Goal: Task Accomplishment & Management: Manage account settings

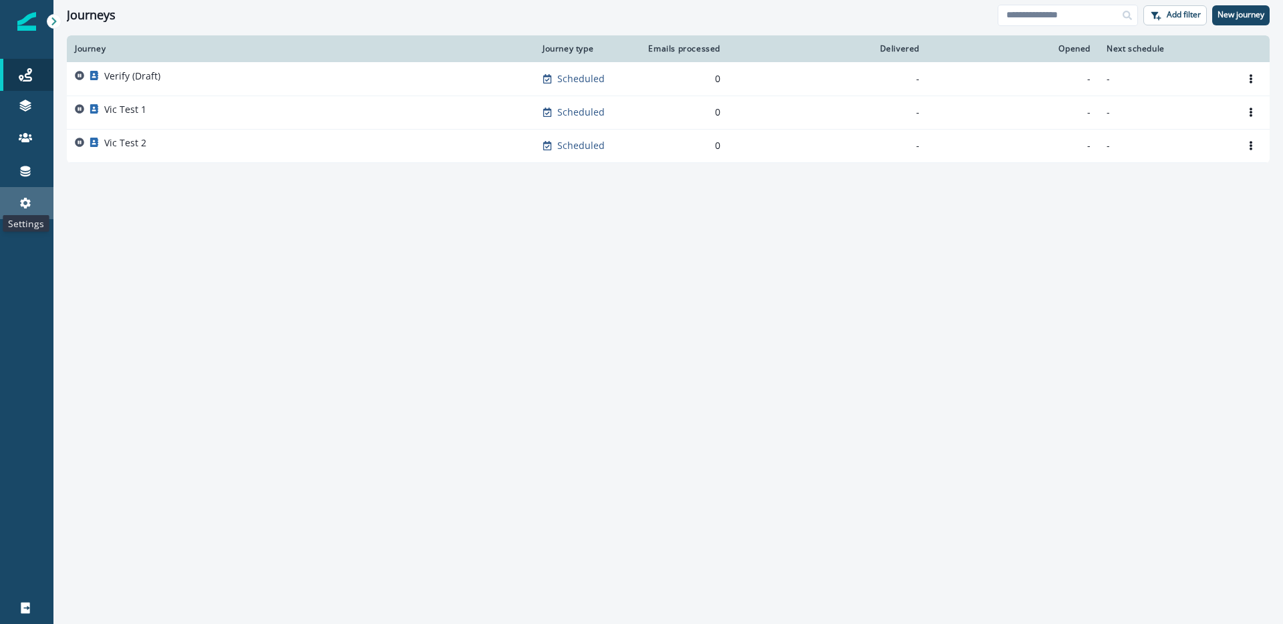
click at [25, 206] on icon at bounding box center [25, 203] width 11 height 11
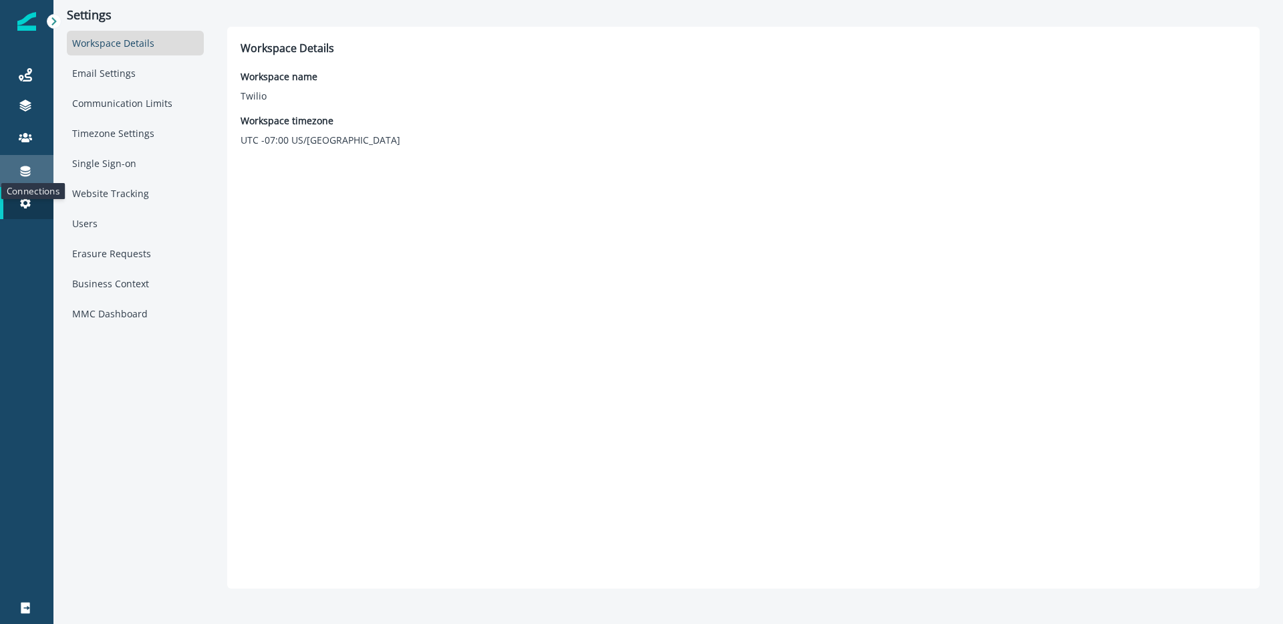
click at [27, 169] on icon at bounding box center [26, 171] width 10 height 11
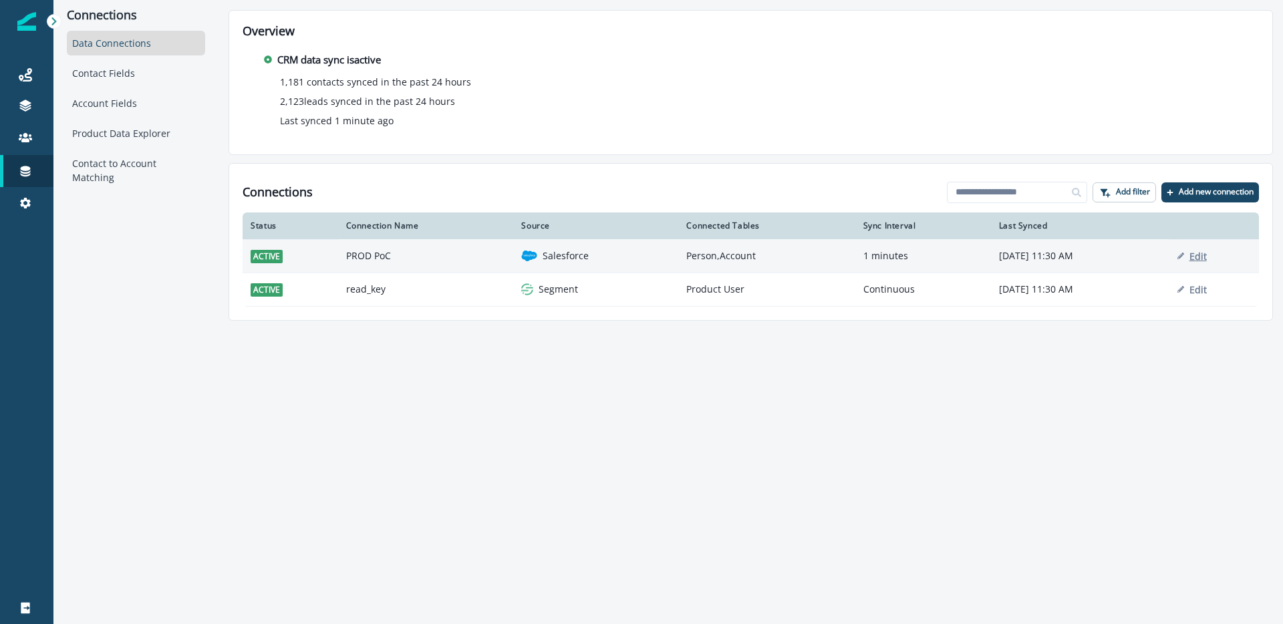
click at [1201, 254] on p "Edit" at bounding box center [1197, 256] width 17 height 13
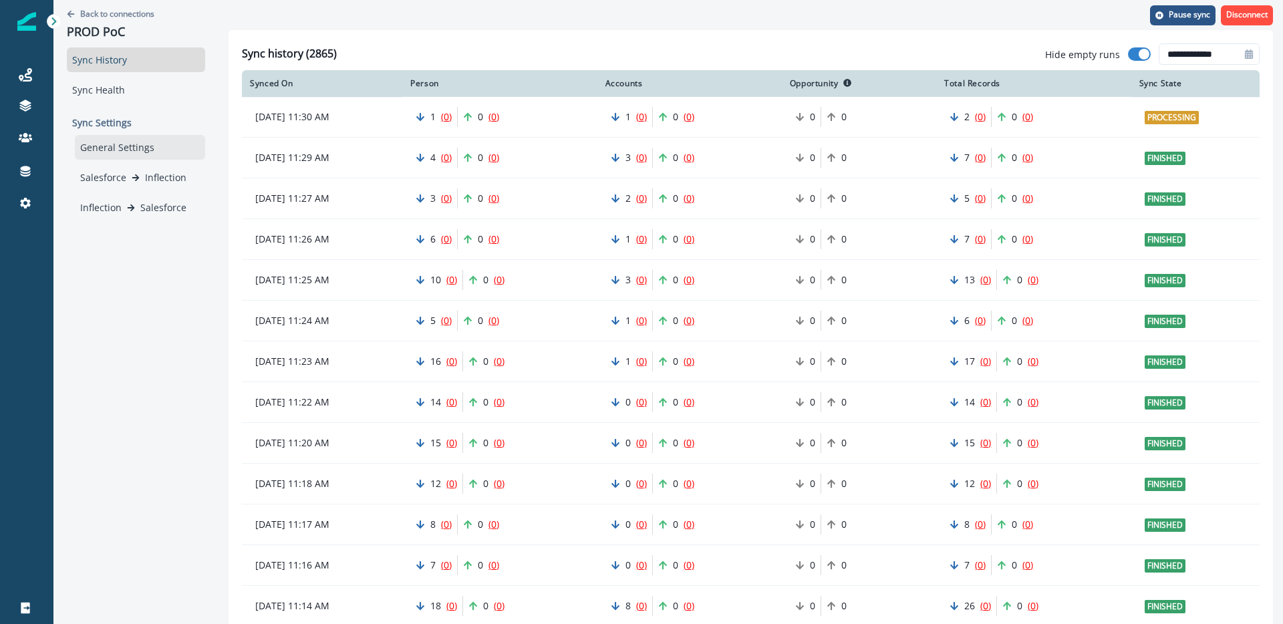
click at [94, 146] on div "General Settings" at bounding box center [140, 147] width 130 height 25
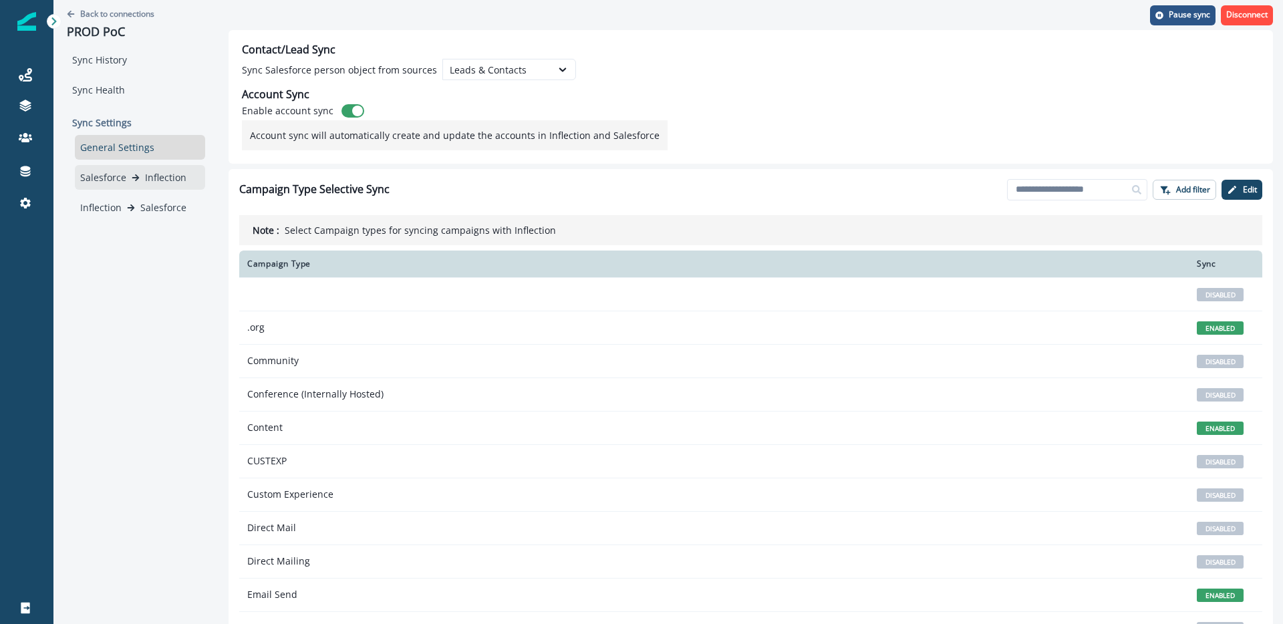
click at [109, 177] on p "Salesforce" at bounding box center [103, 177] width 46 height 14
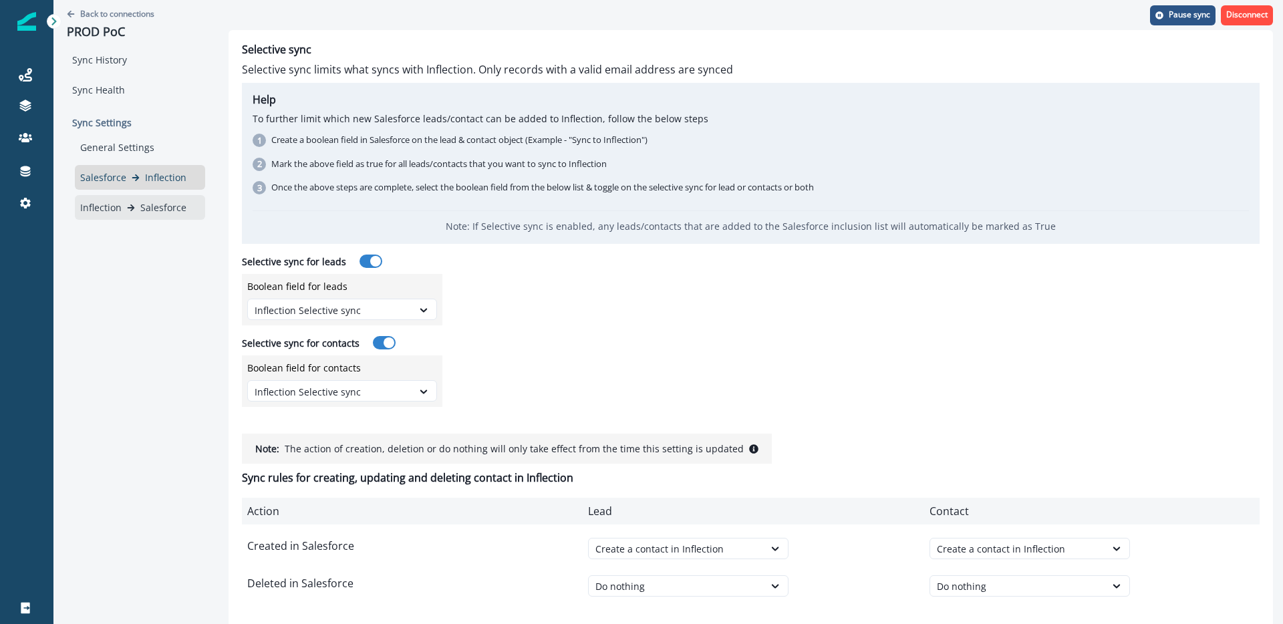
click at [165, 207] on p "Salesforce" at bounding box center [163, 207] width 46 height 14
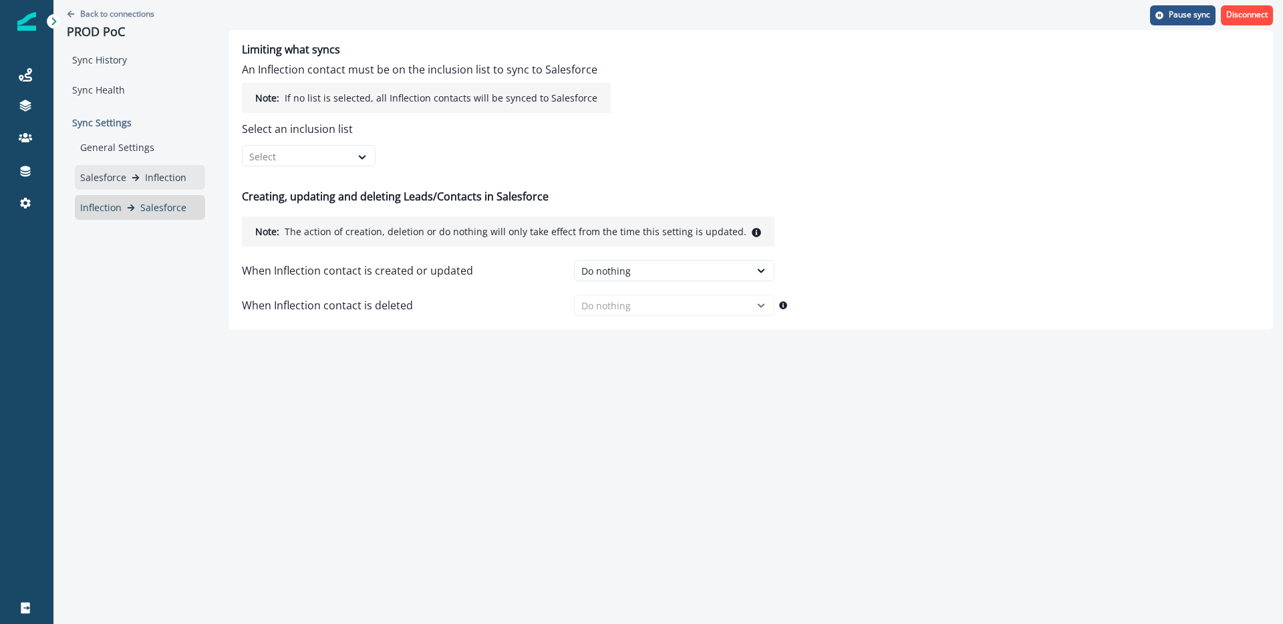
click at [156, 180] on p "Inflection" at bounding box center [165, 177] width 41 height 14
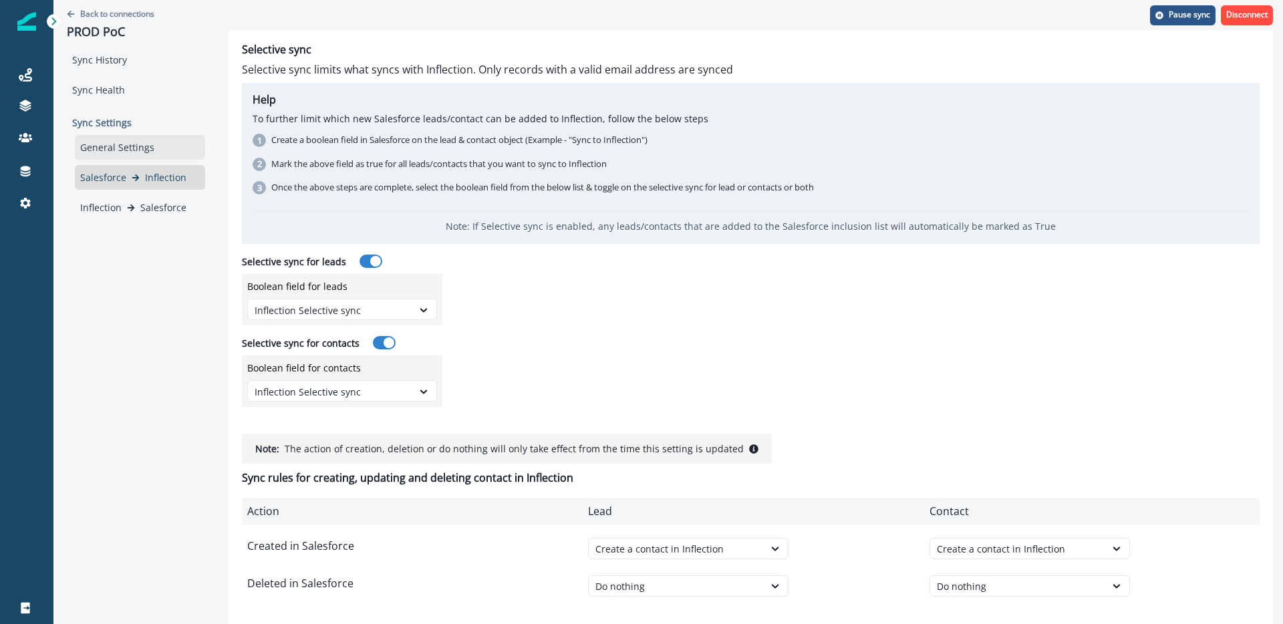
click at [116, 136] on div "General Settings" at bounding box center [140, 147] width 130 height 25
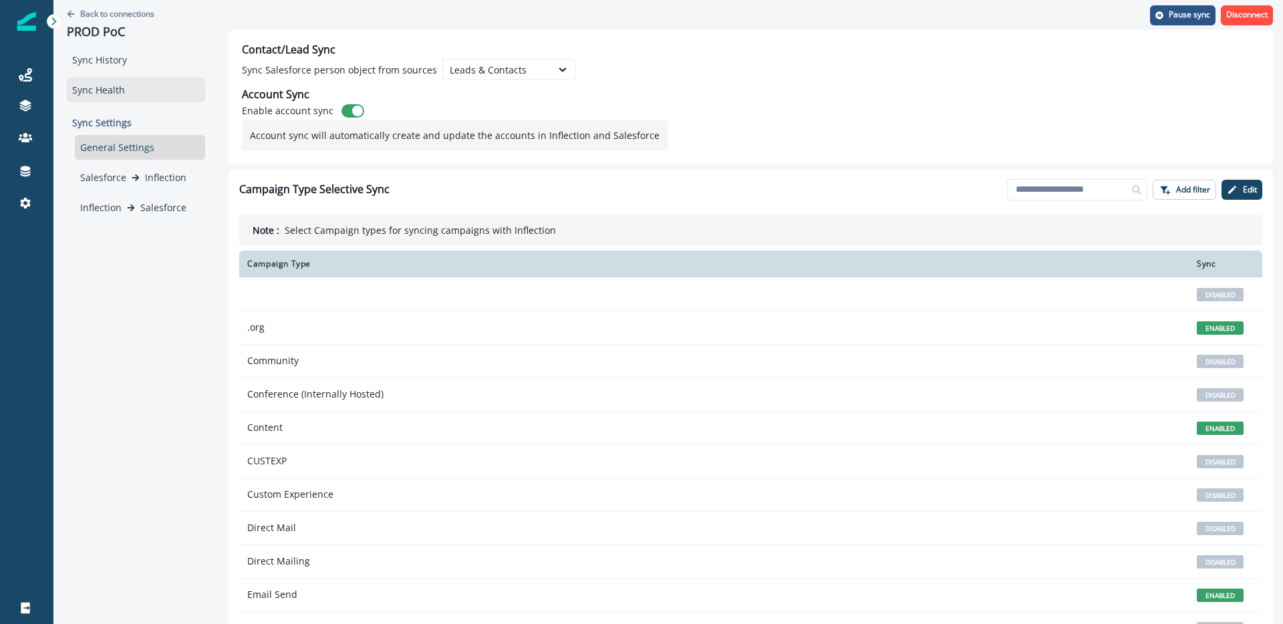
click at [109, 86] on div "Sync Health" at bounding box center [136, 89] width 138 height 25
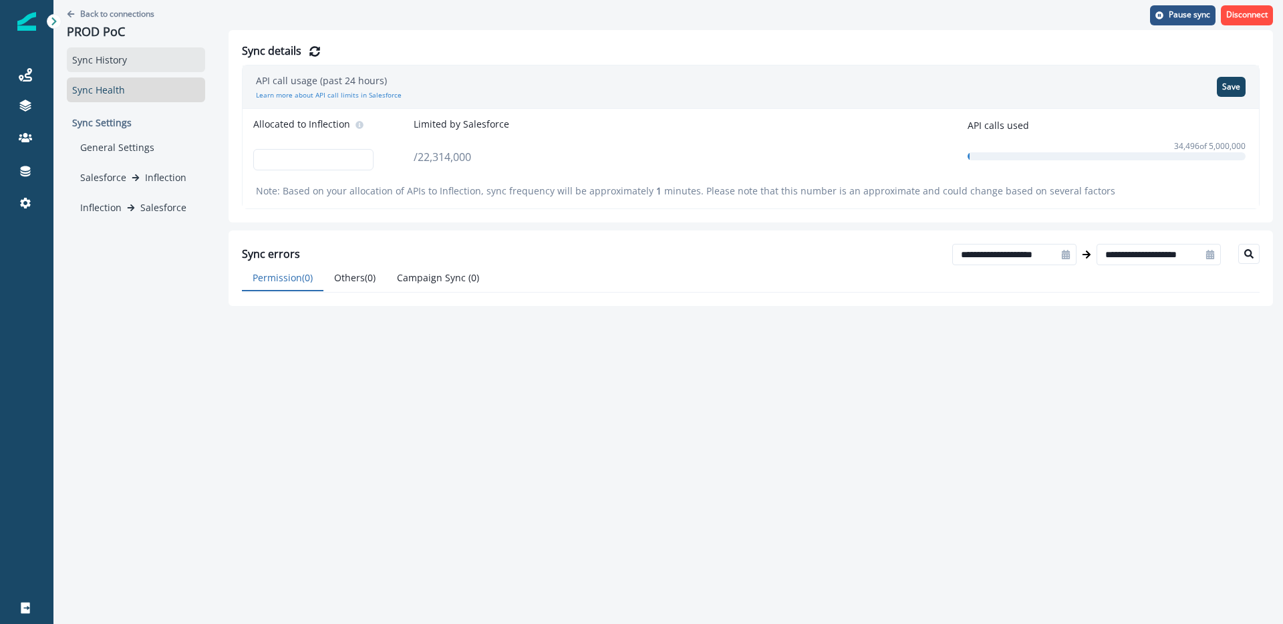
click at [112, 65] on div "Sync History" at bounding box center [136, 59] width 138 height 25
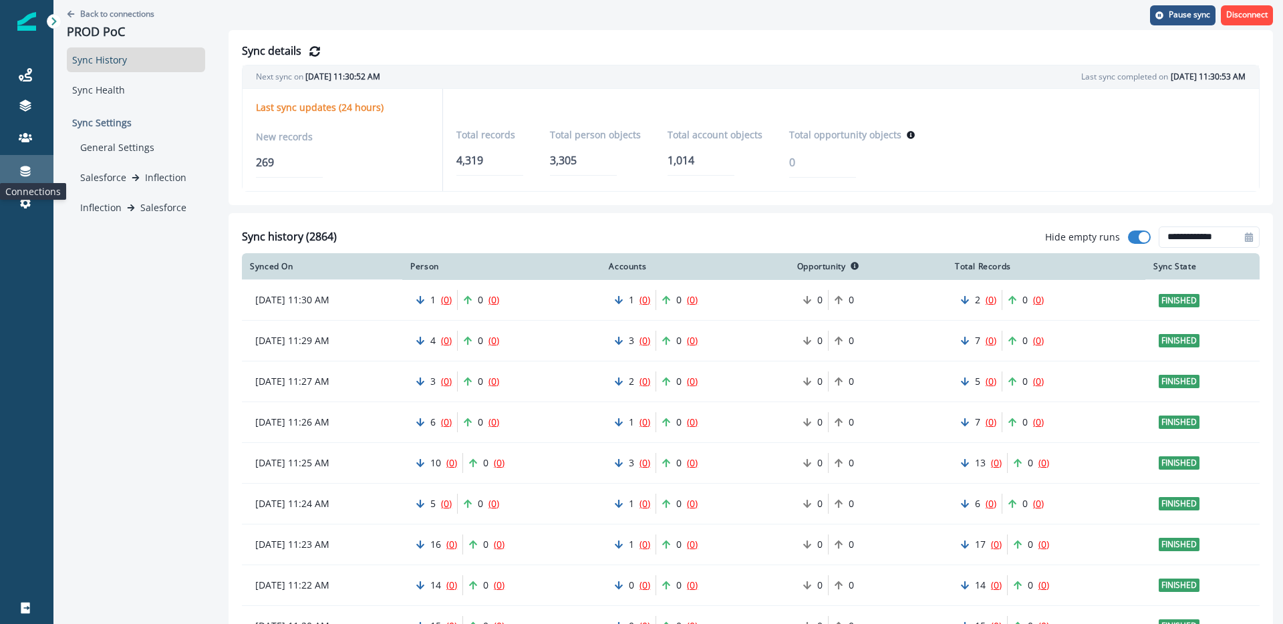
click at [25, 170] on icon at bounding box center [26, 171] width 10 height 11
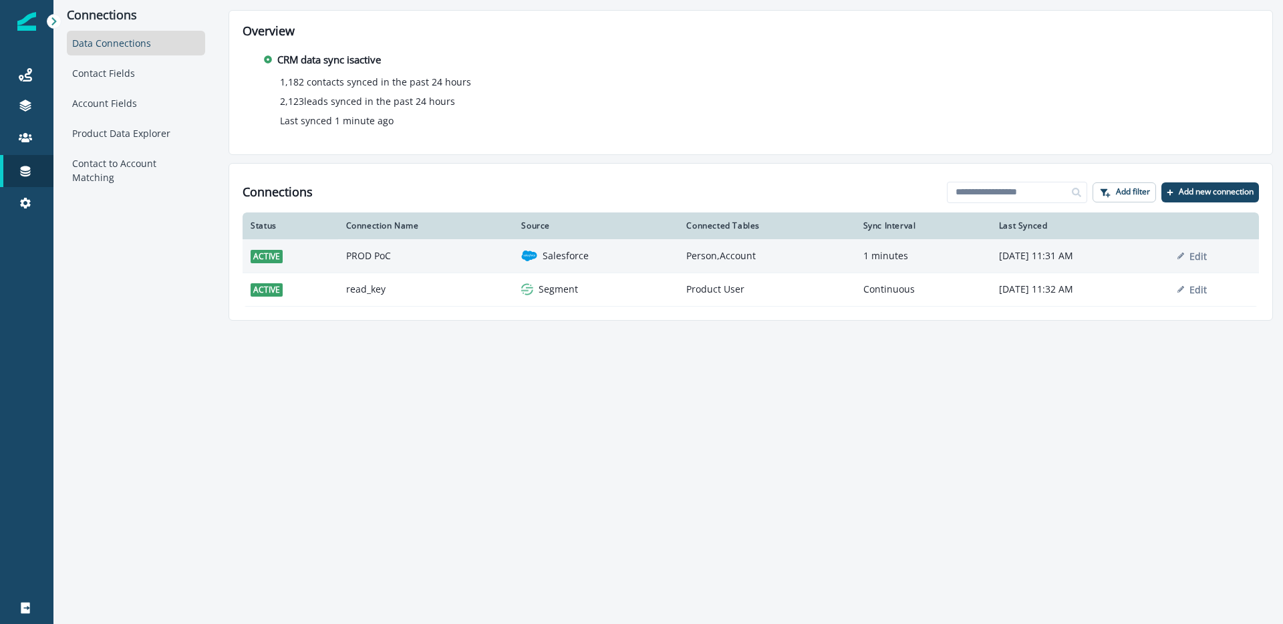
click at [446, 255] on td "PROD PoC" at bounding box center [426, 255] width 176 height 33
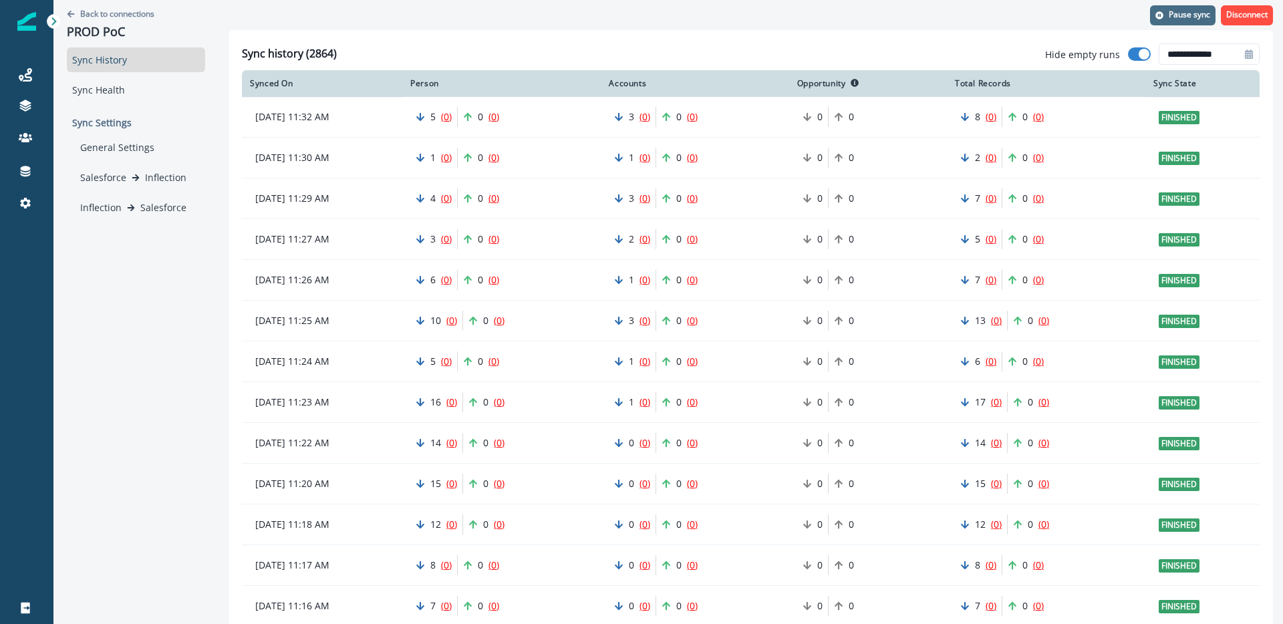
click at [1196, 13] on p "Pause sync" at bounding box center [1188, 14] width 41 height 9
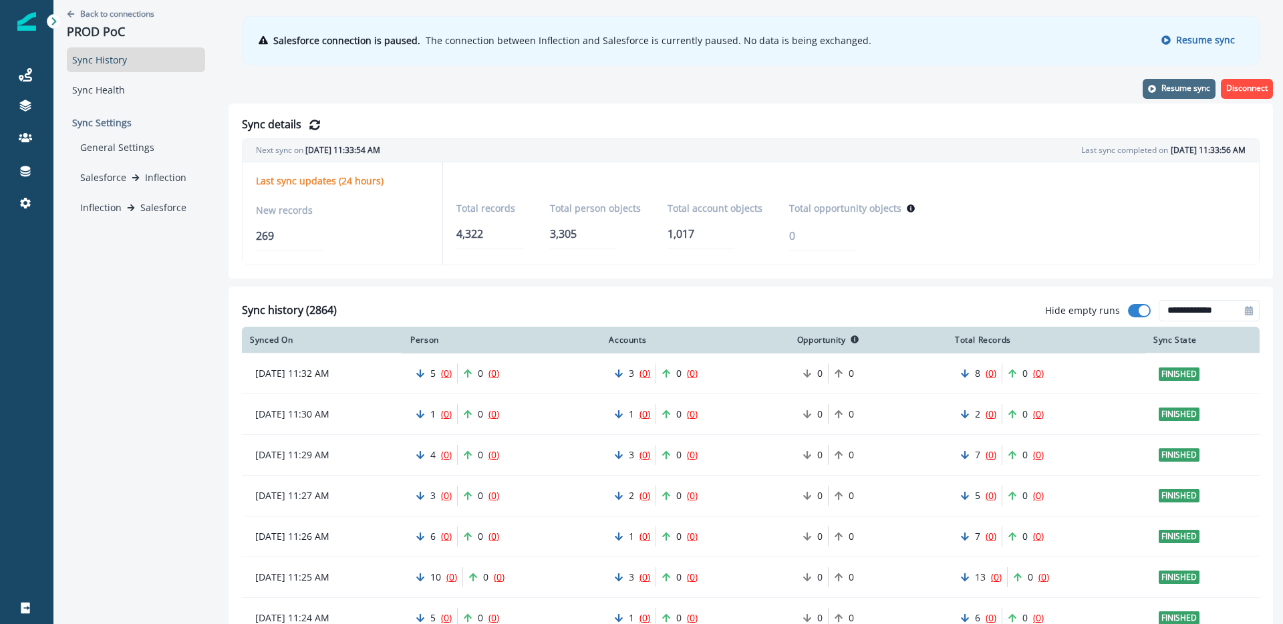
click at [1186, 87] on p "Resume sync" at bounding box center [1185, 88] width 49 height 9
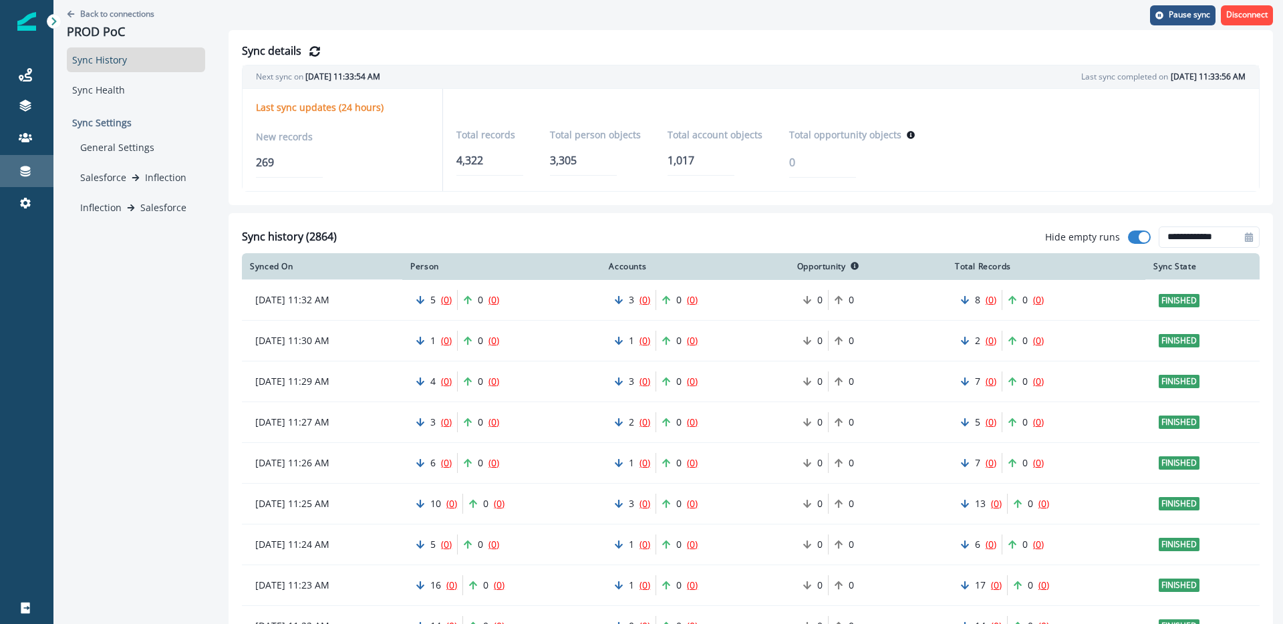
click at [23, 168] on icon at bounding box center [26, 171] width 10 height 11
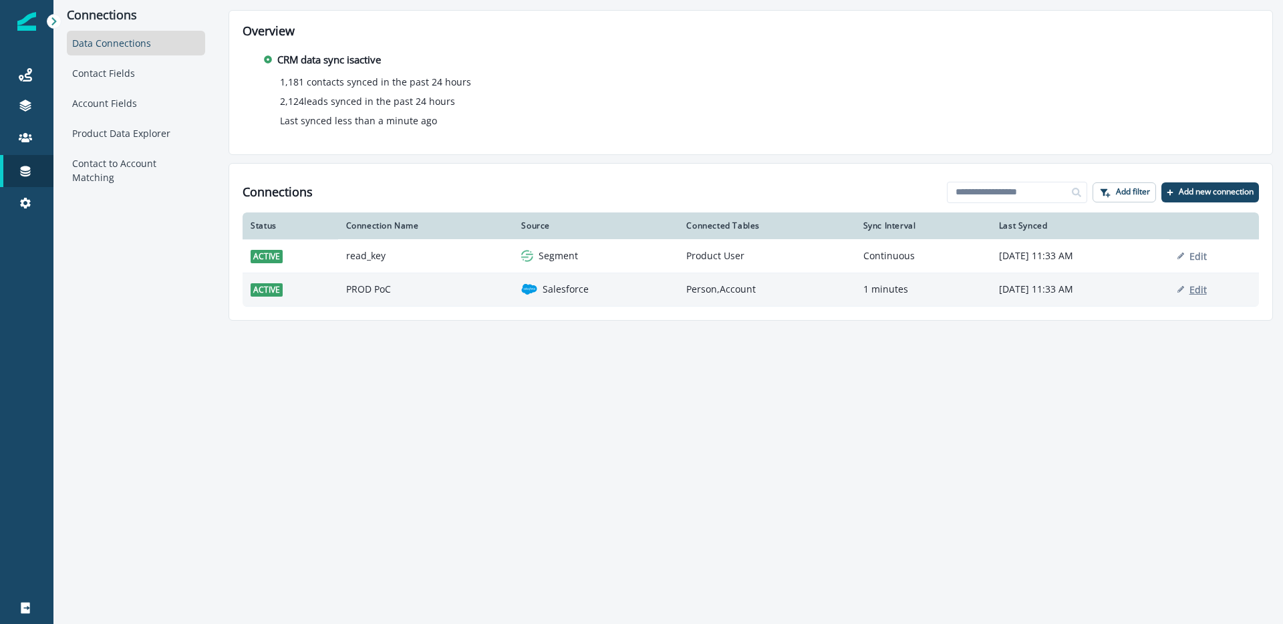
click at [1207, 290] on p "Edit" at bounding box center [1197, 289] width 17 height 13
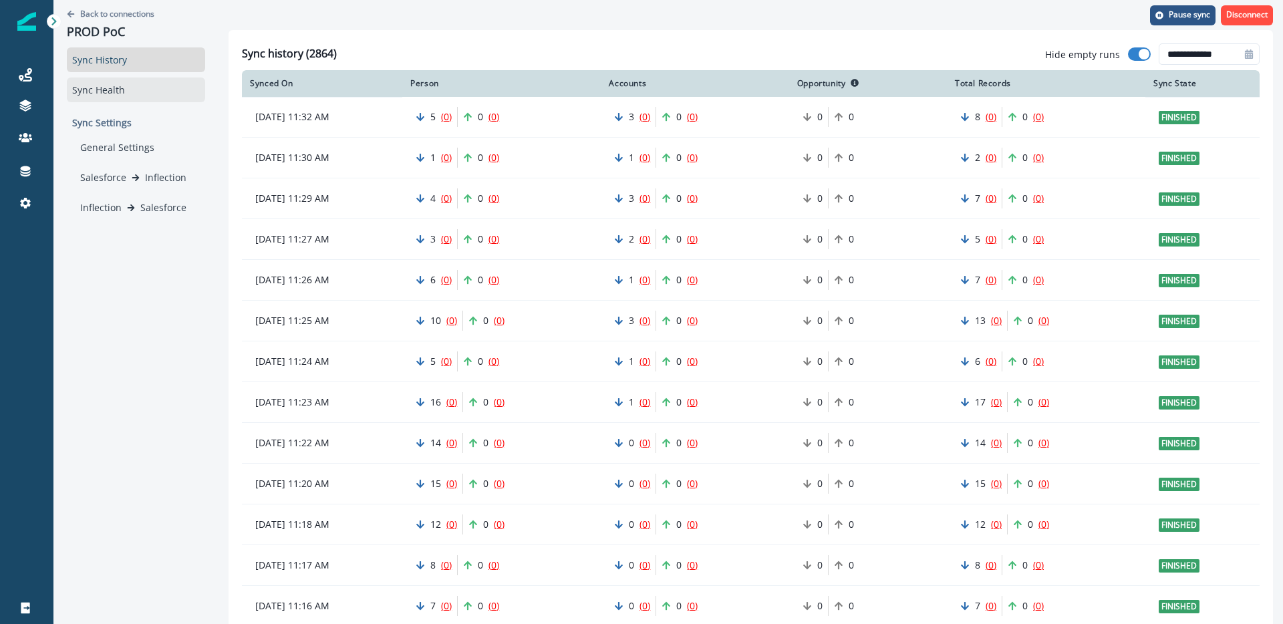
click at [100, 78] on div "Sync Health" at bounding box center [136, 89] width 138 height 25
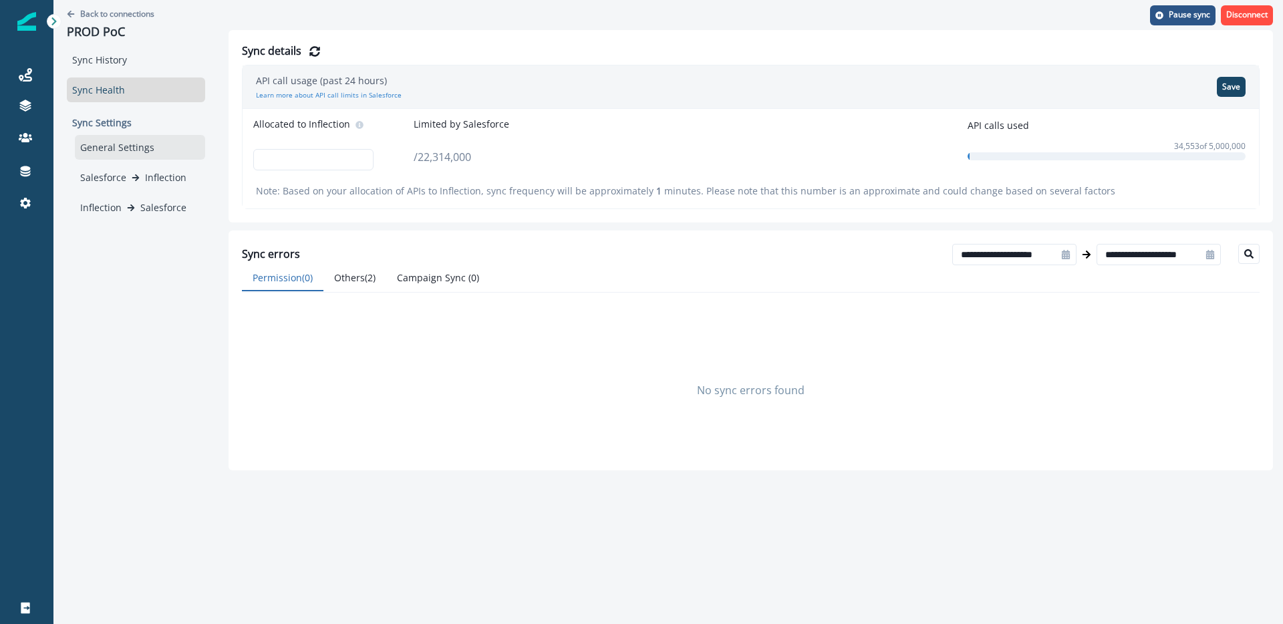
click at [122, 146] on div "General Settings" at bounding box center [140, 147] width 130 height 25
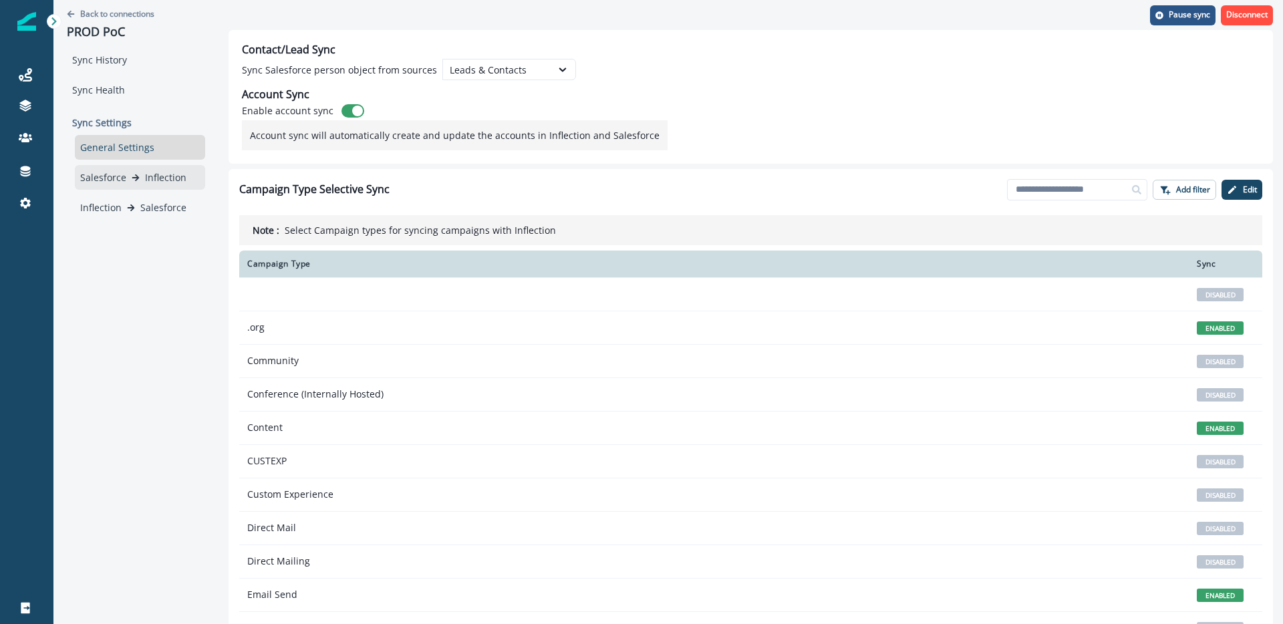
click at [146, 176] on p "Inflection" at bounding box center [165, 177] width 41 height 14
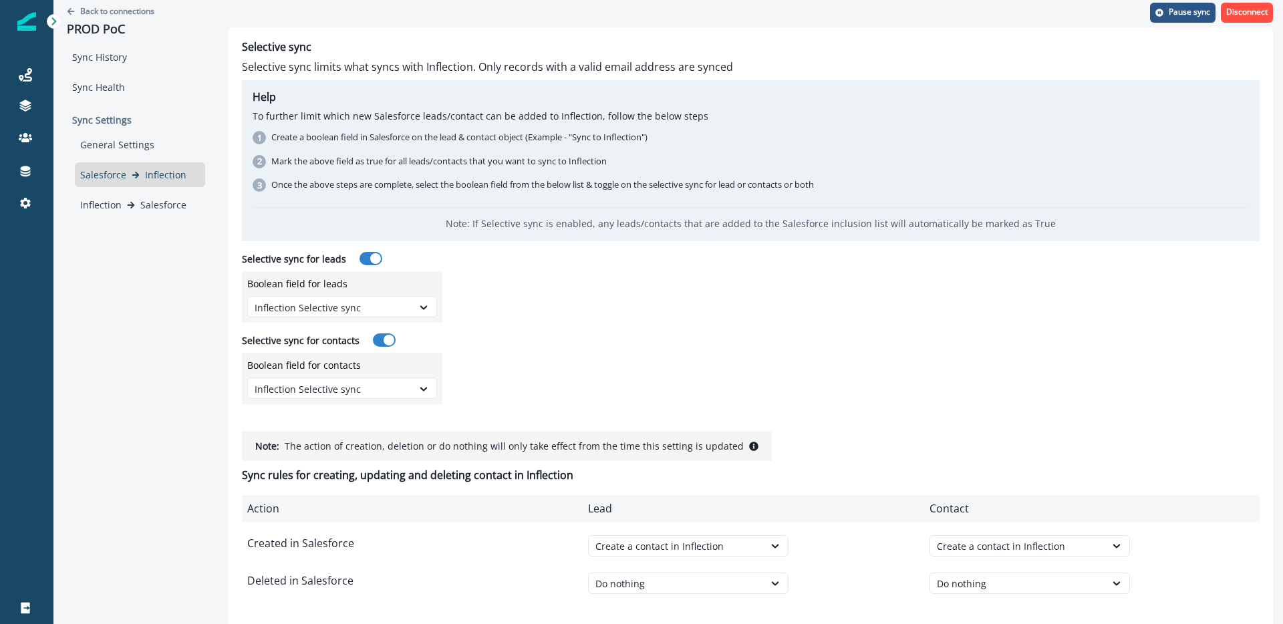
scroll to position [13, 0]
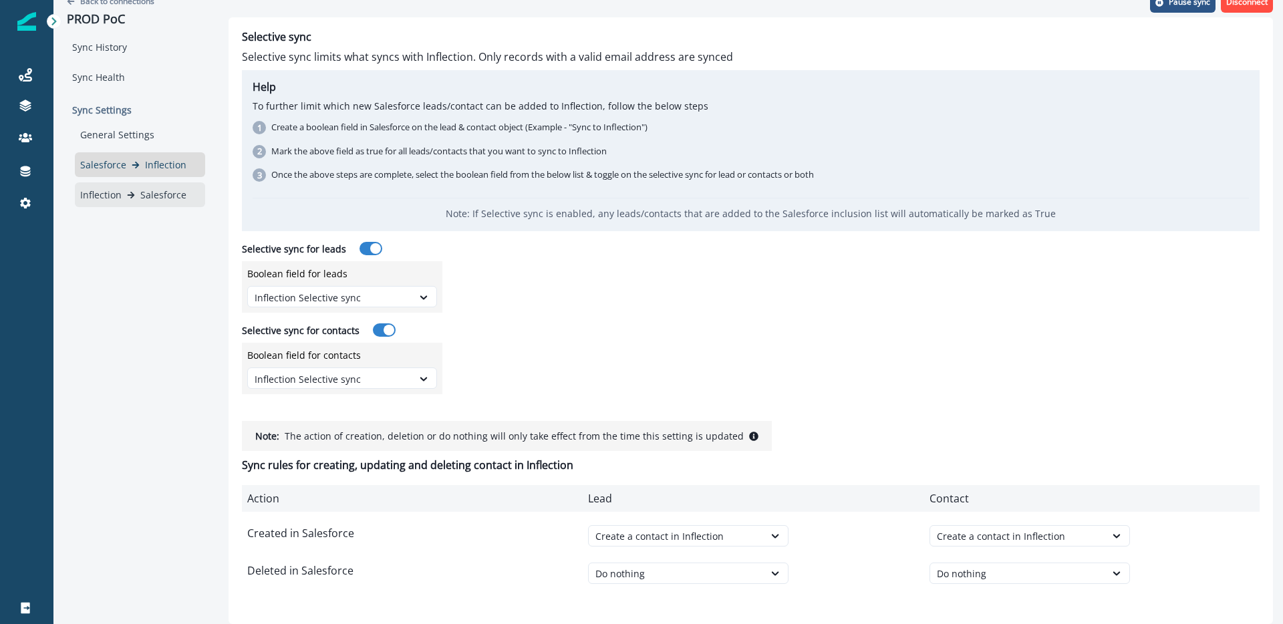
click at [145, 192] on p "Salesforce" at bounding box center [163, 195] width 46 height 14
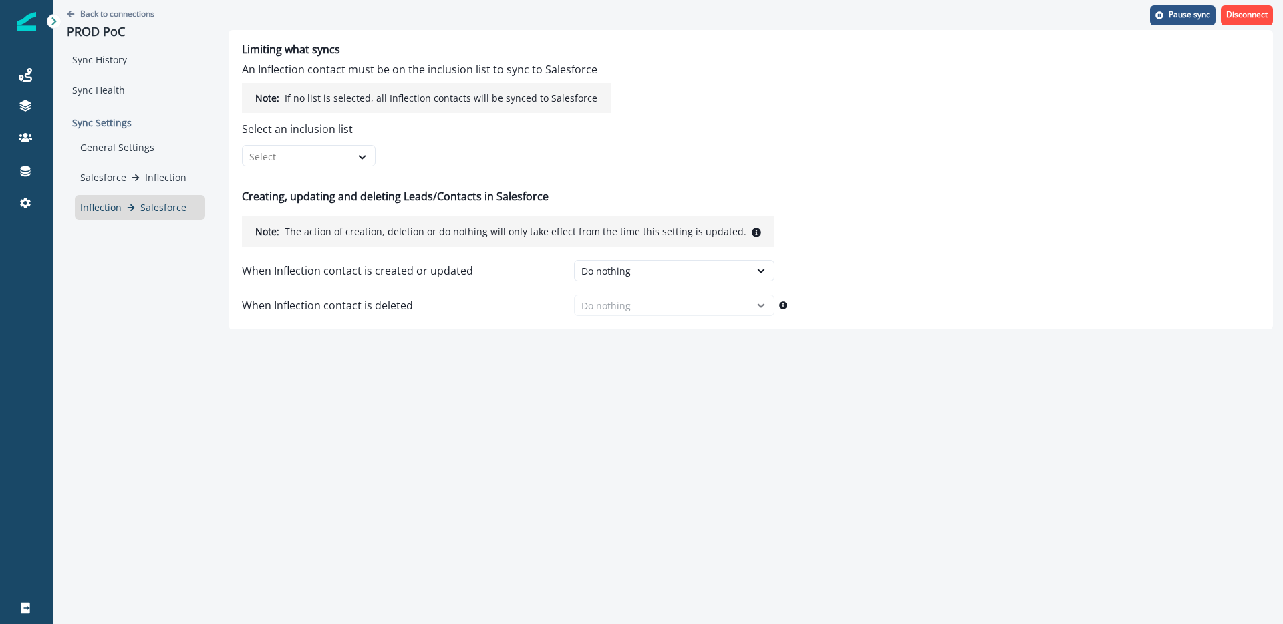
scroll to position [0, 0]
